Goal: Task Accomplishment & Management: Use online tool/utility

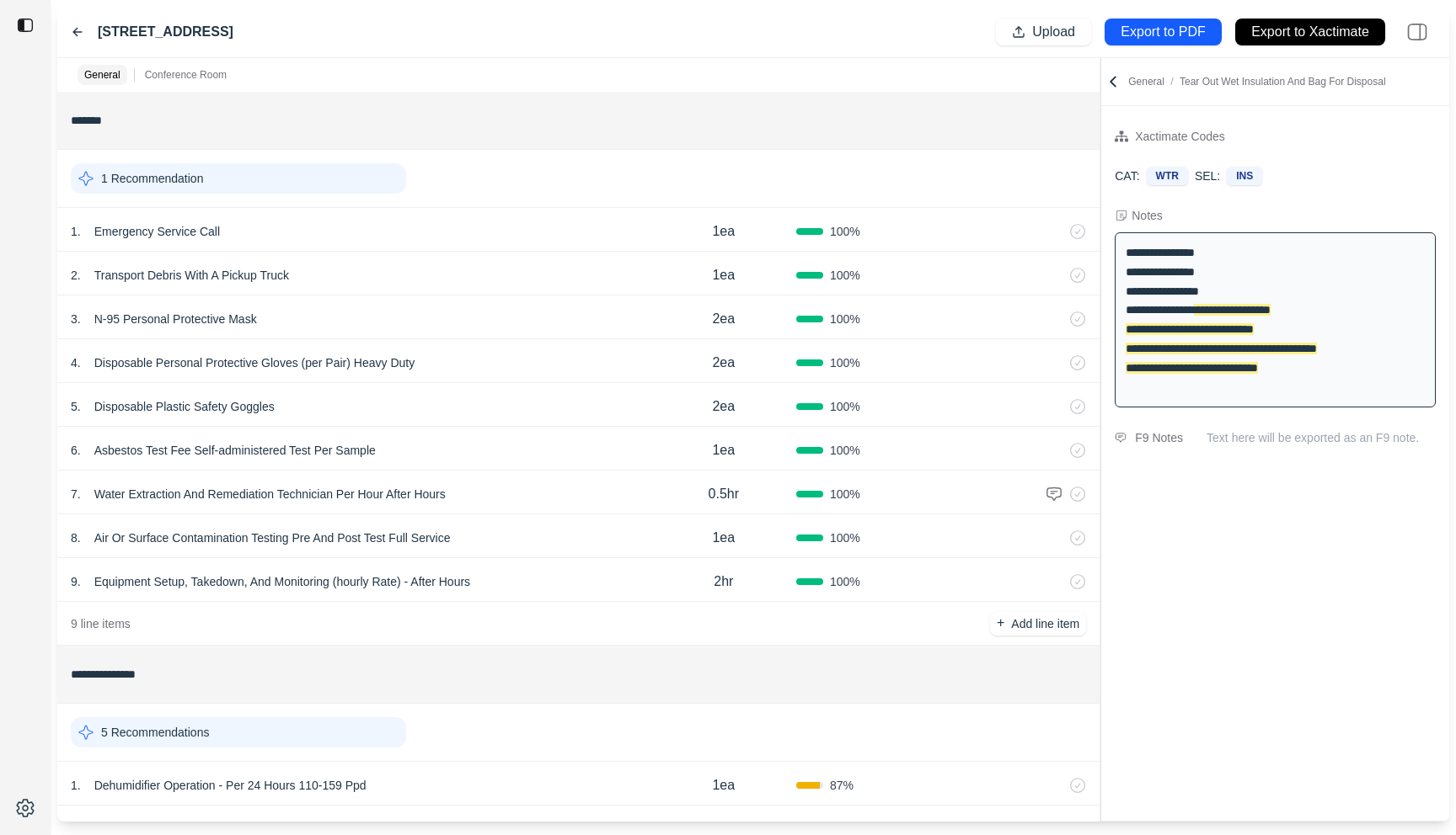
click at [518, 357] on div "4 . Disposable Personal Protective Gloves (per Pair) Heavy Duty" at bounding box center [360, 363] width 580 height 24
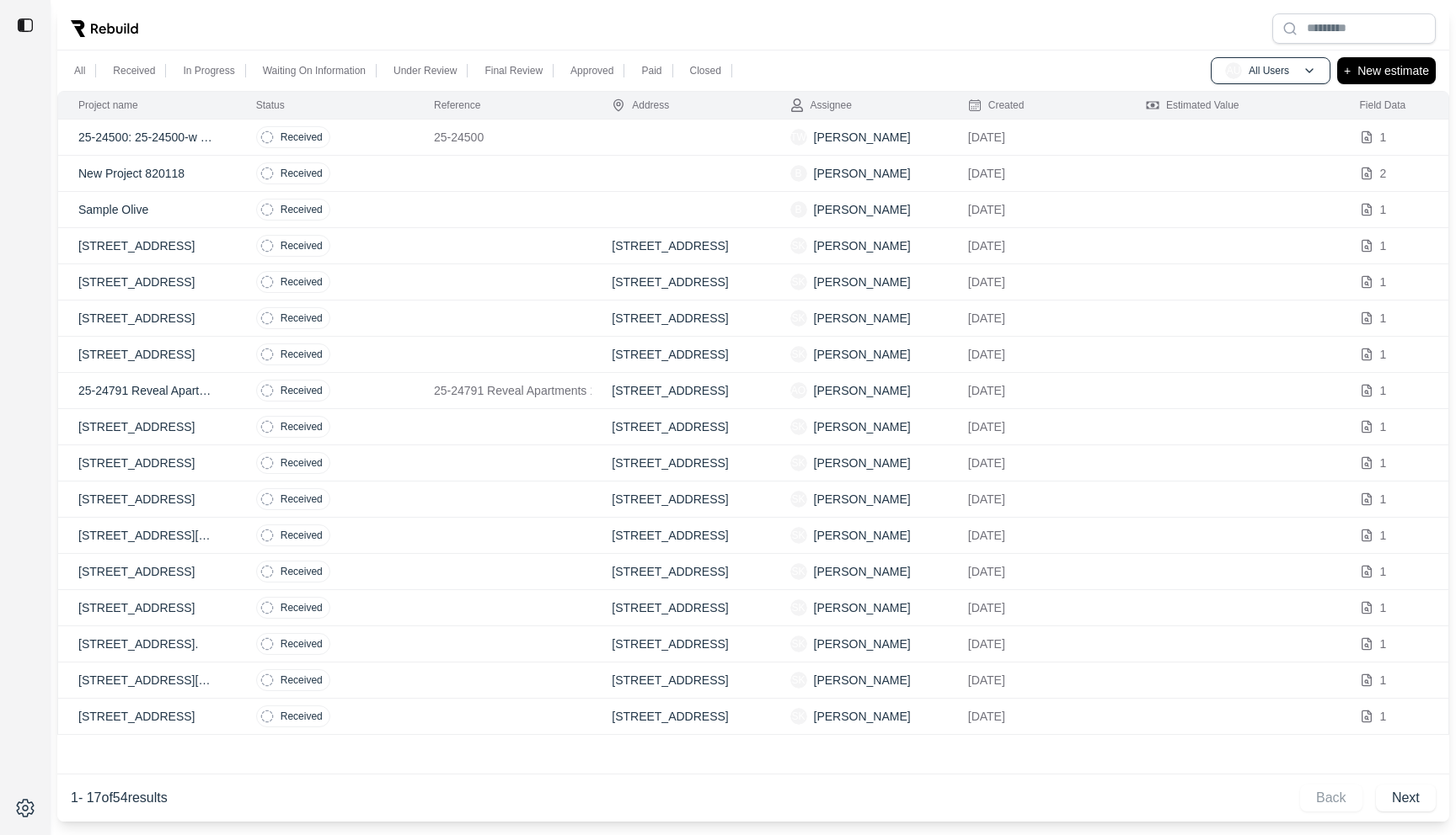
click at [365, 130] on td "Received" at bounding box center [325, 137] width 178 height 36
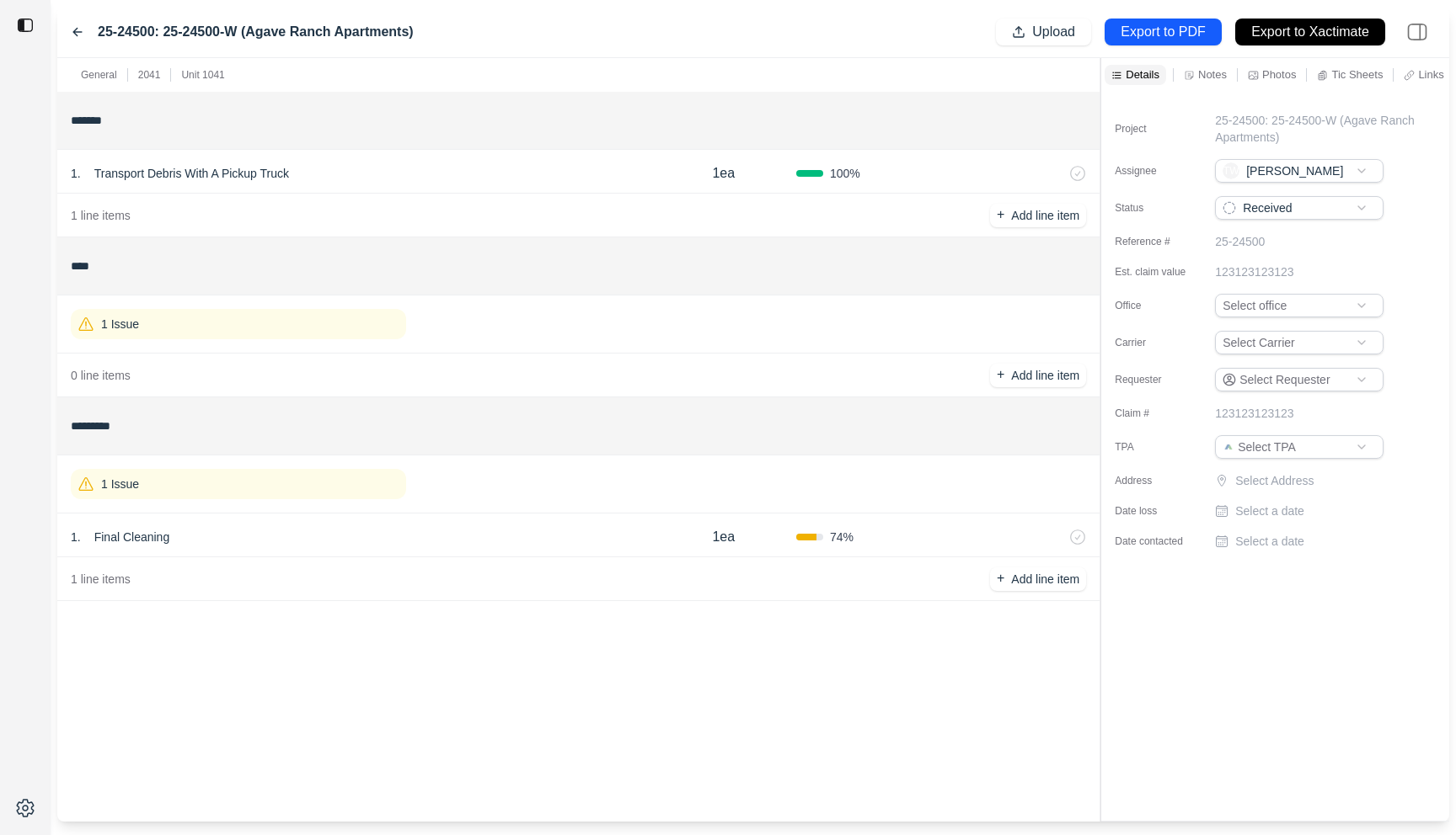
click at [431, 526] on div "1 . Final Cleaning" at bounding box center [360, 537] width 580 height 24
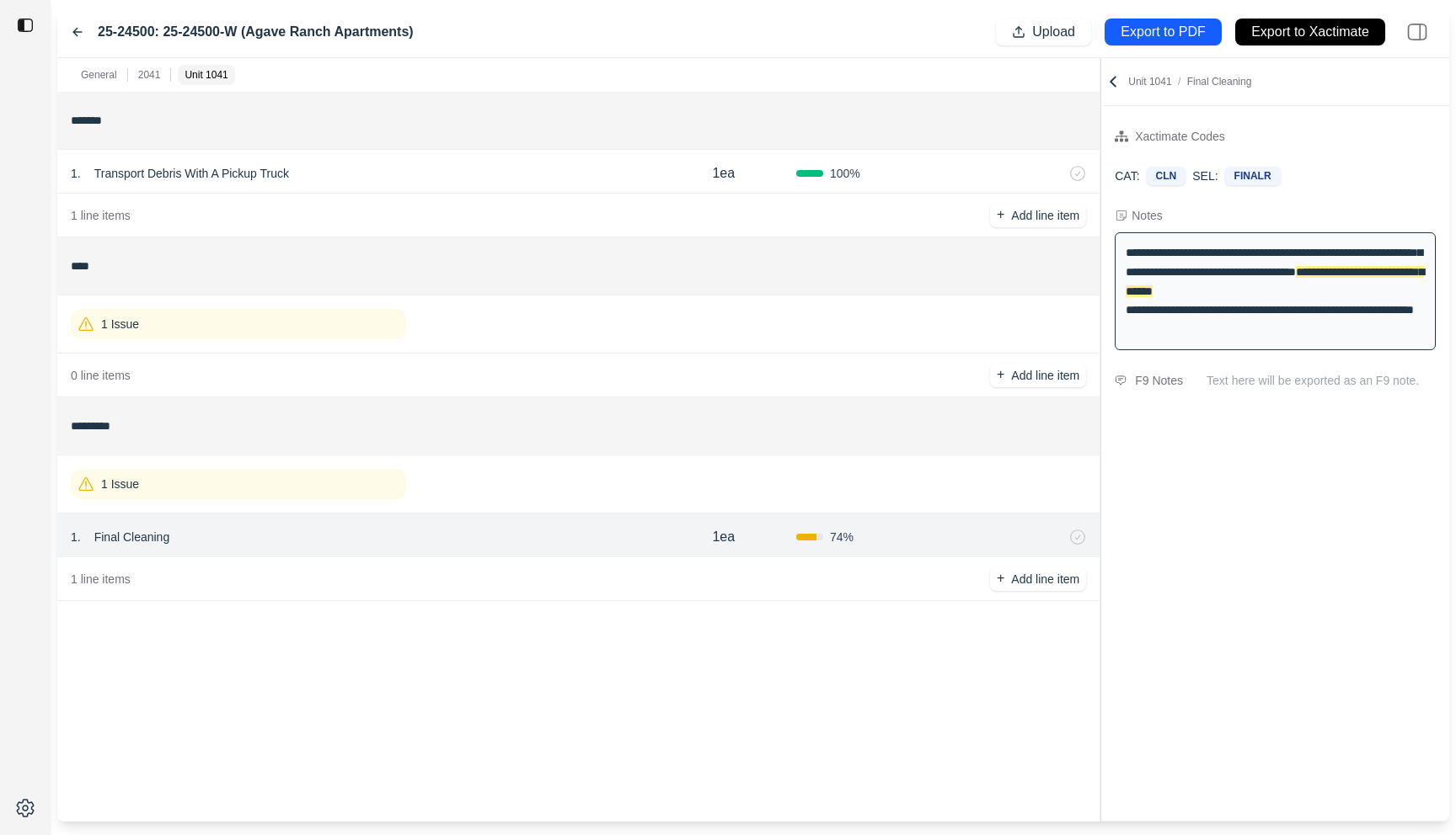
click at [1108, 83] on icon at bounding box center [1113, 81] width 17 height 17
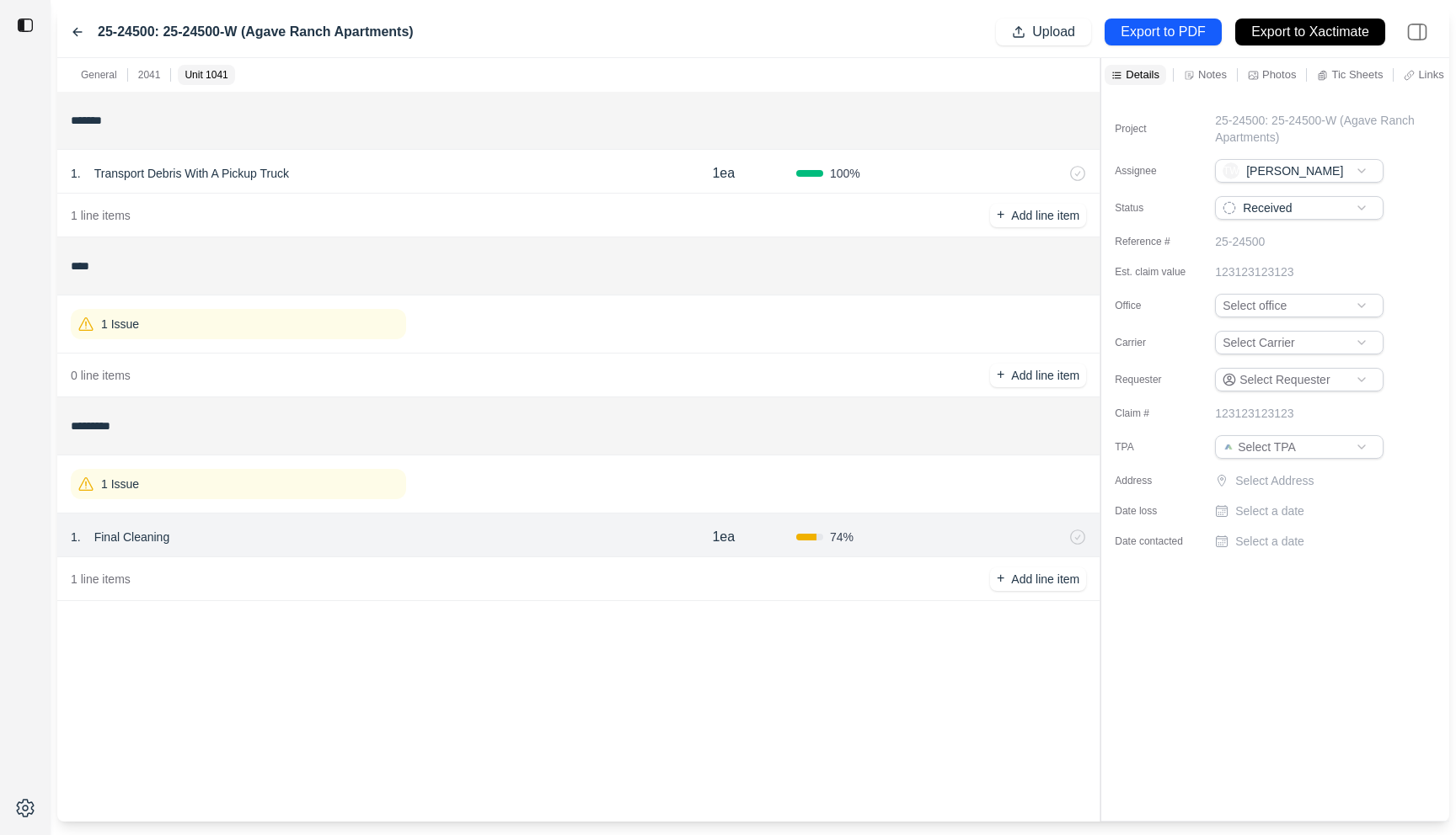
click at [77, 30] on icon at bounding box center [77, 32] width 14 height 14
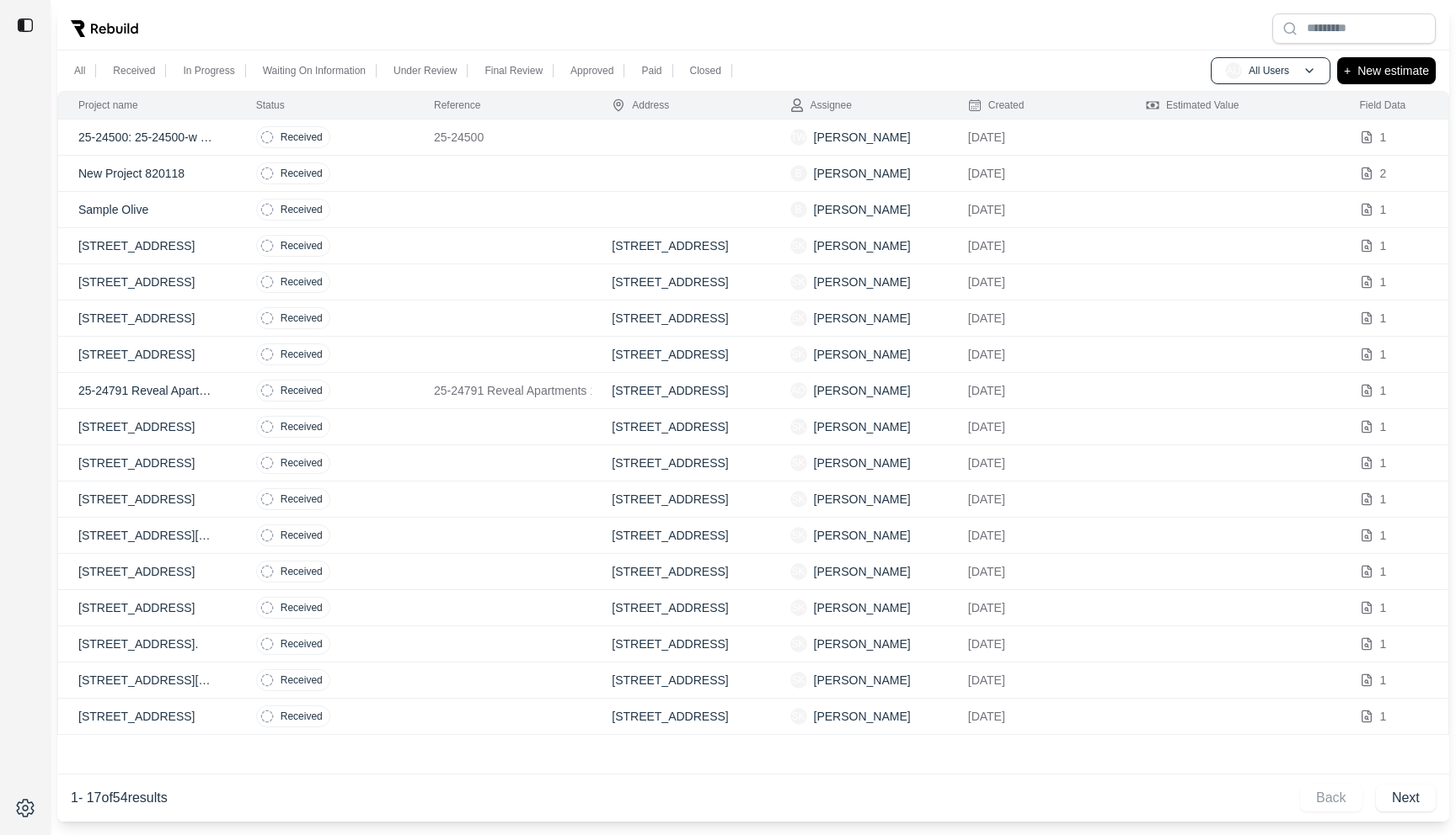
click at [354, 168] on td "Received" at bounding box center [325, 174] width 178 height 36
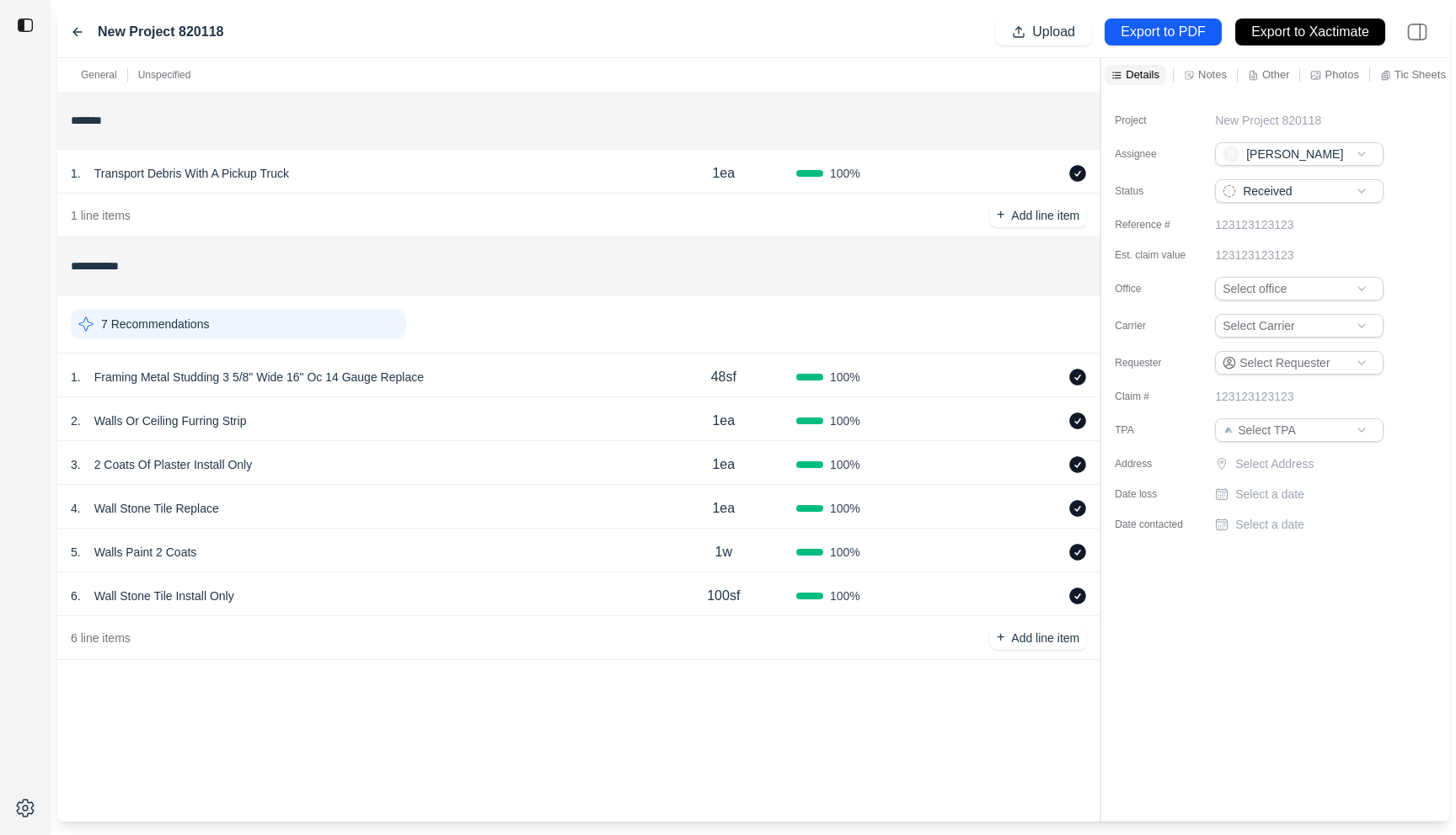
click at [530, 375] on div "1 . Framing Metal Studding 3 5/8" Wide 16" Oc 14 Gauge Replace" at bounding box center [360, 377] width 580 height 24
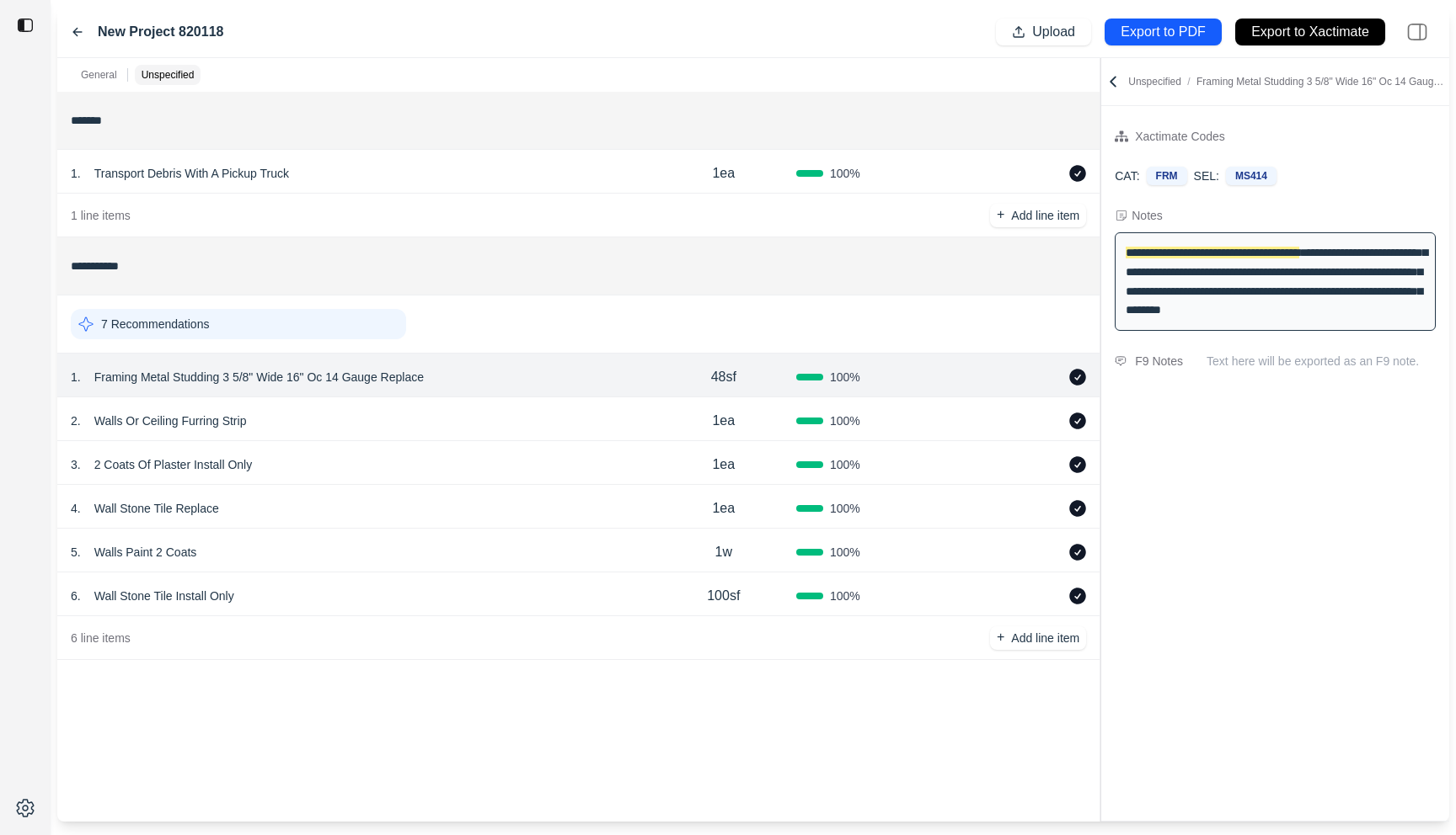
click at [510, 409] on div "2 . Walls Or Ceiling Furring Strip" at bounding box center [360, 421] width 580 height 24
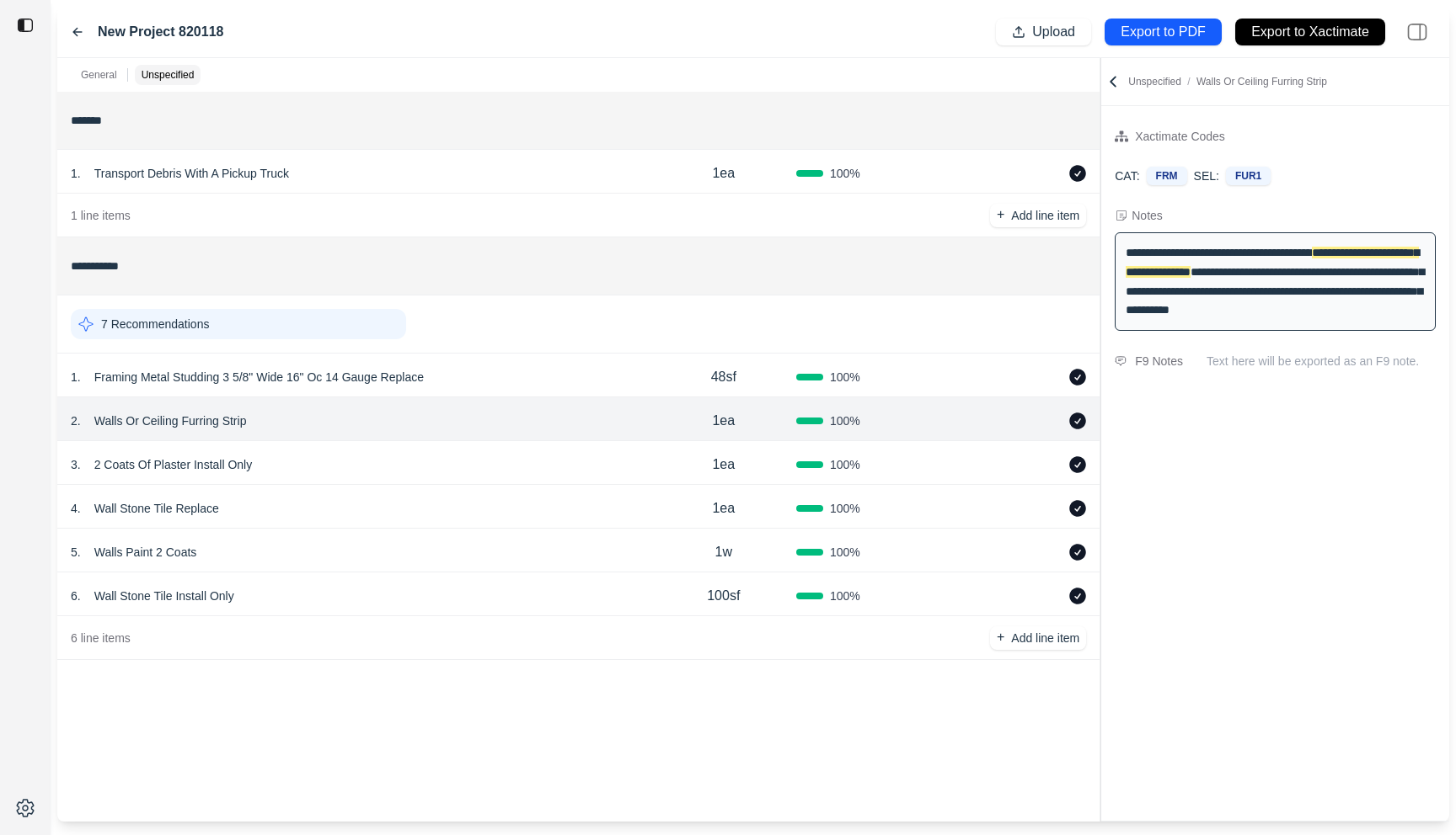
click at [361, 454] on div "3 . 2 Coats Of Plaster Install Only" at bounding box center [360, 465] width 580 height 24
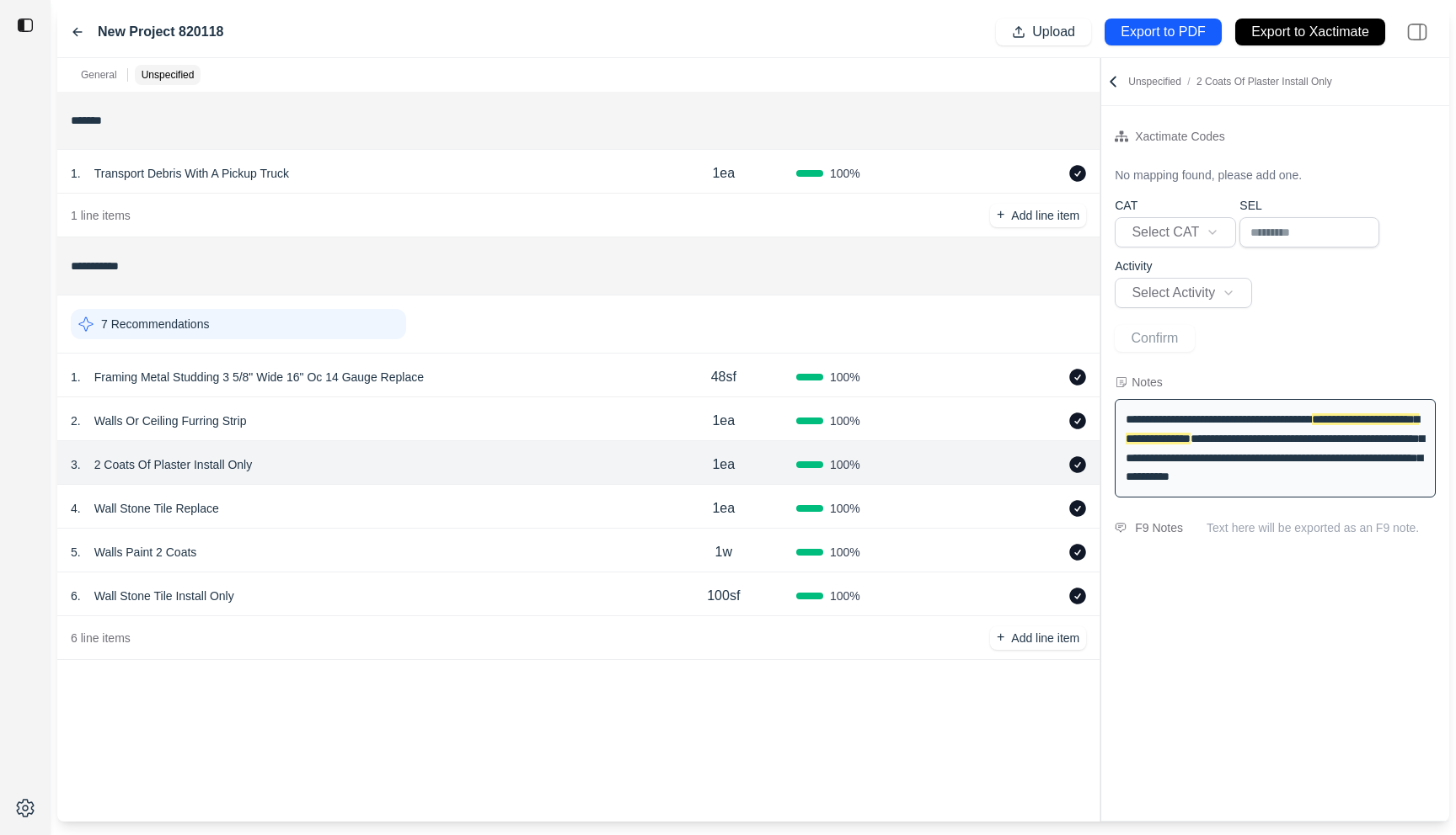
click at [352, 505] on div "4 . Wall Stone Tile Replace" at bounding box center [360, 509] width 580 height 24
select select "*"
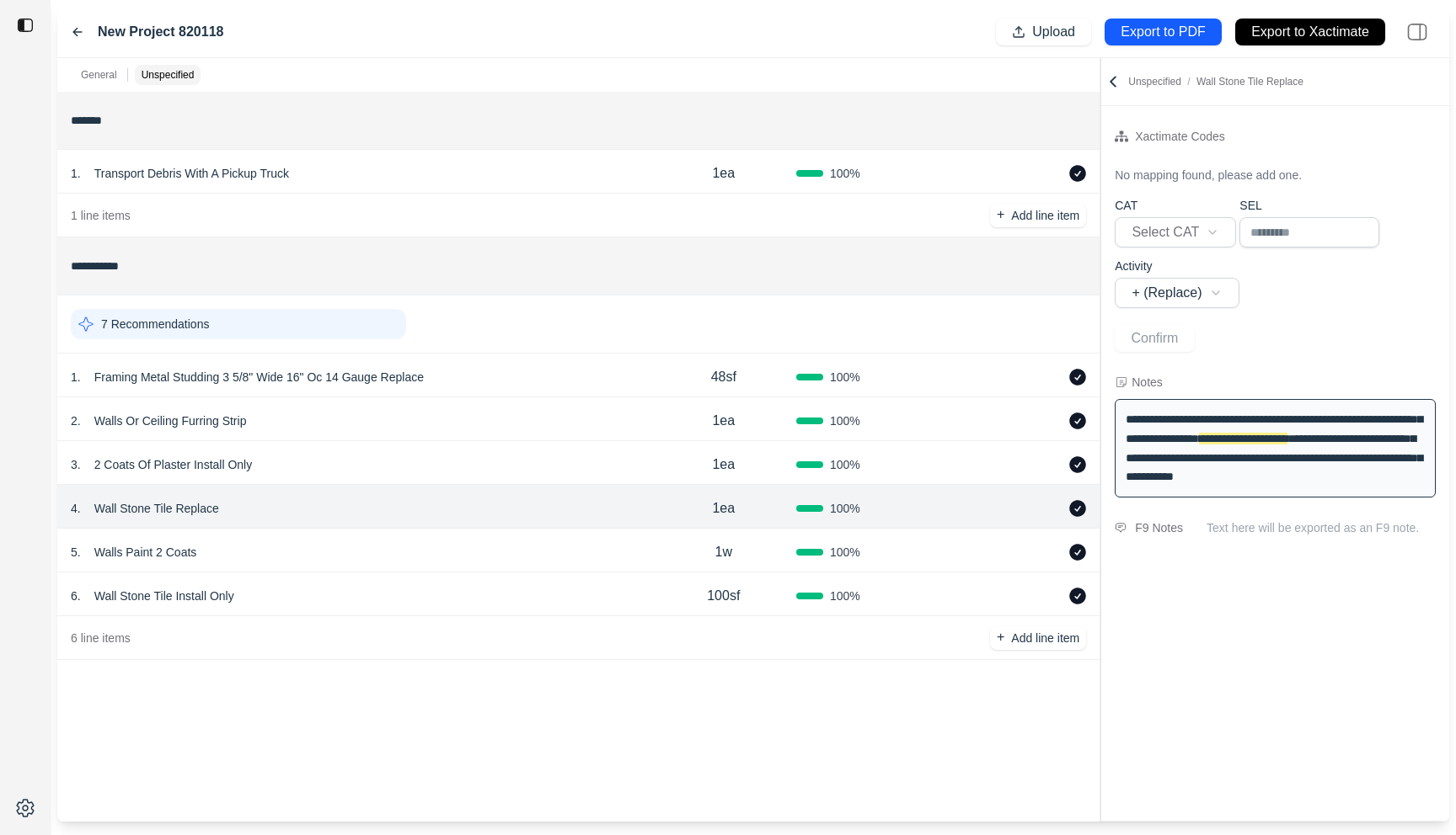
click at [351, 543] on div "5 . Walls Paint 2 Coats" at bounding box center [360, 553] width 580 height 24
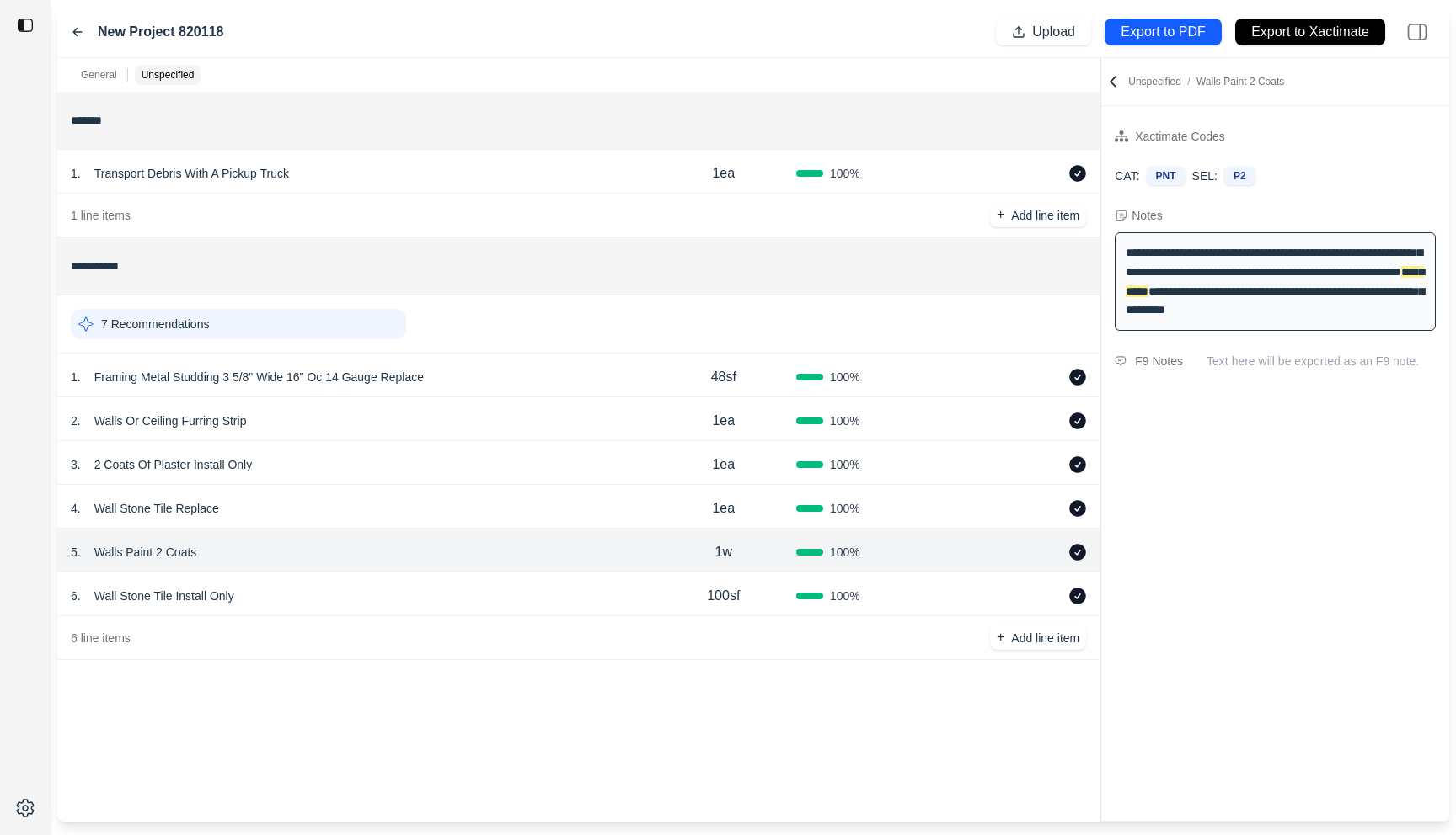
click at [354, 584] on div "6 . Wall Stone Tile Install Only" at bounding box center [360, 596] width 580 height 24
select select
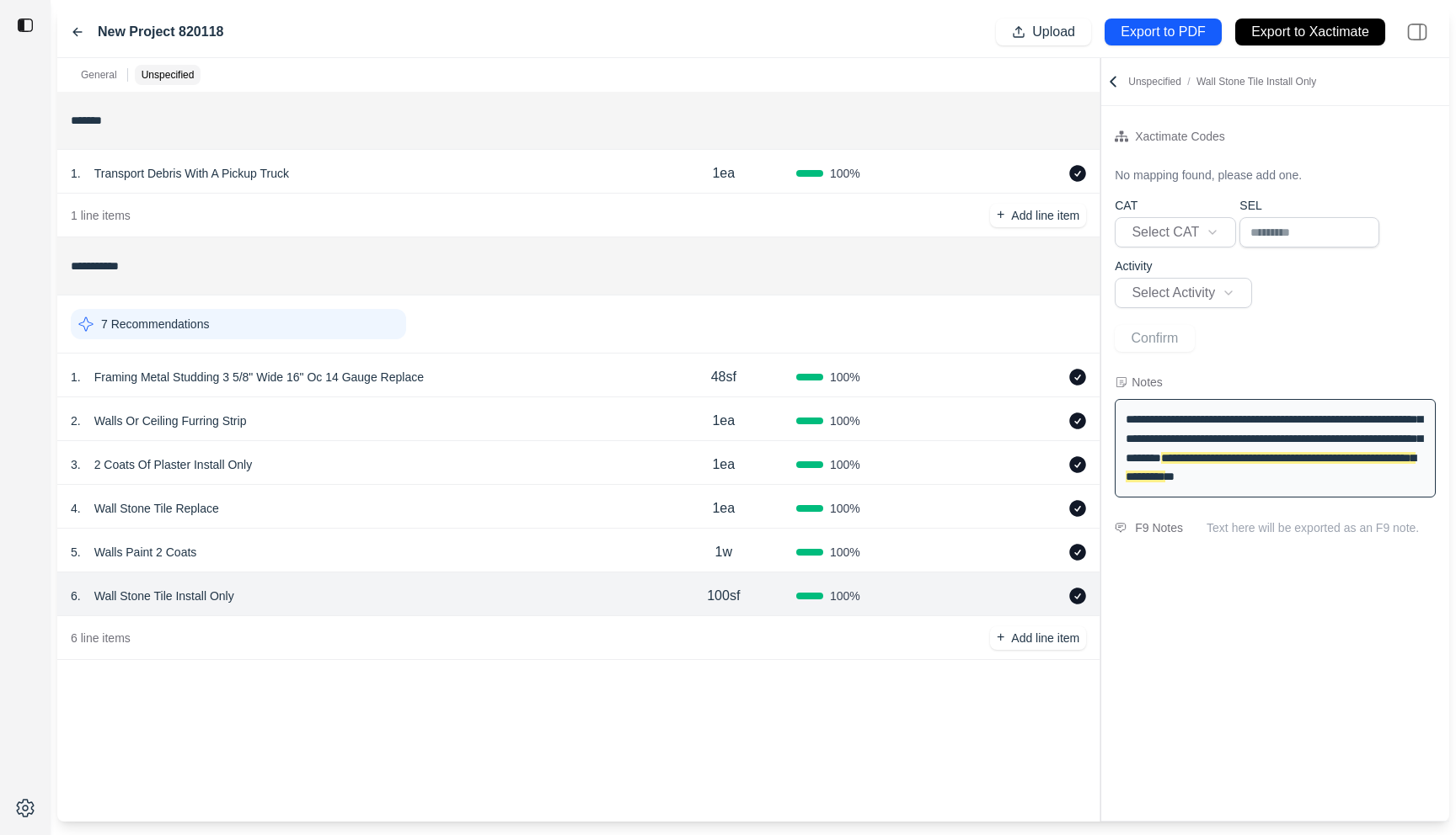
click at [70, 31] on icon at bounding box center [77, 32] width 14 height 14
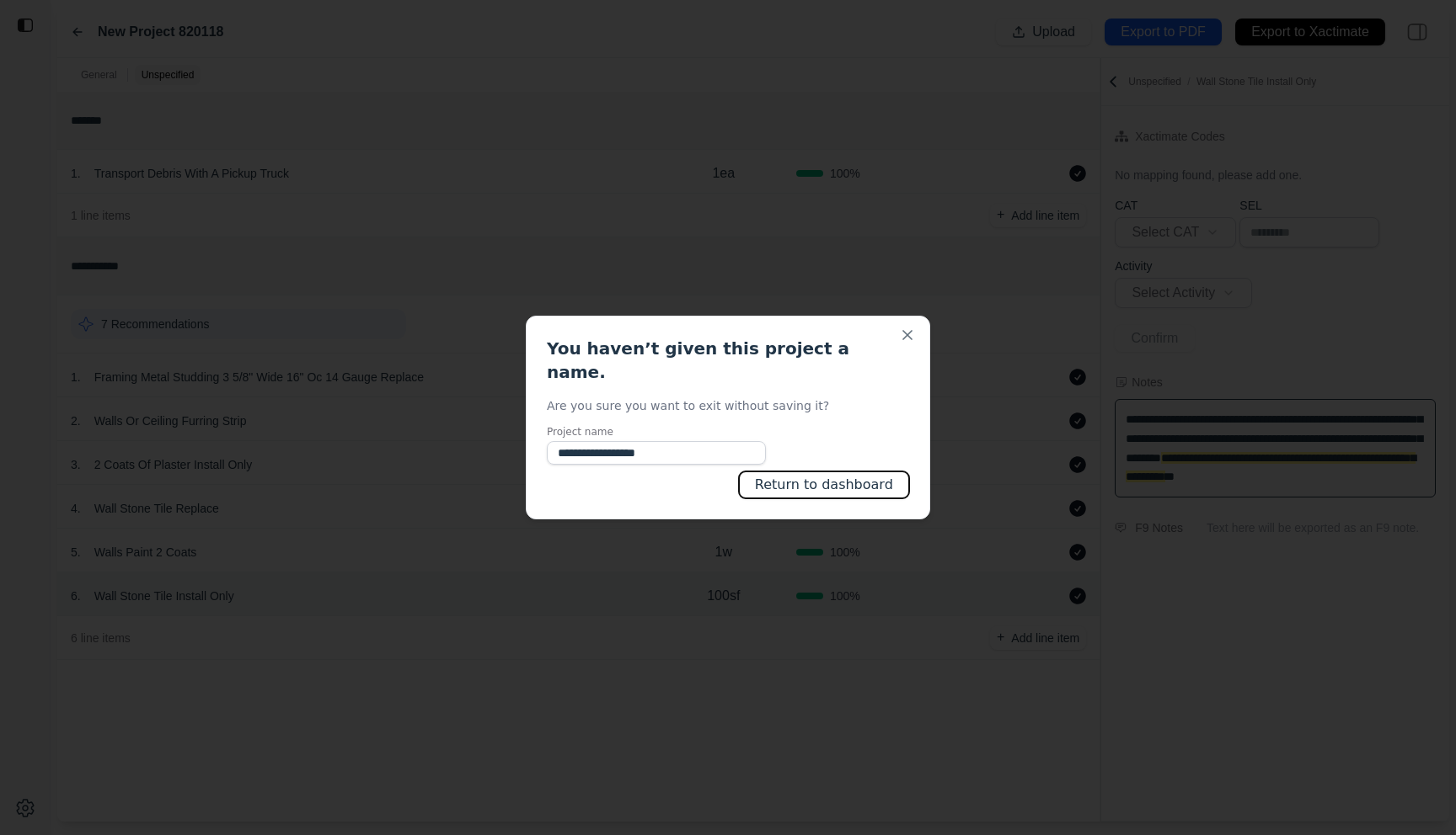
click at [788, 477] on button "Return to dashboard" at bounding box center [823, 485] width 170 height 27
